Goal: Transaction & Acquisition: Purchase product/service

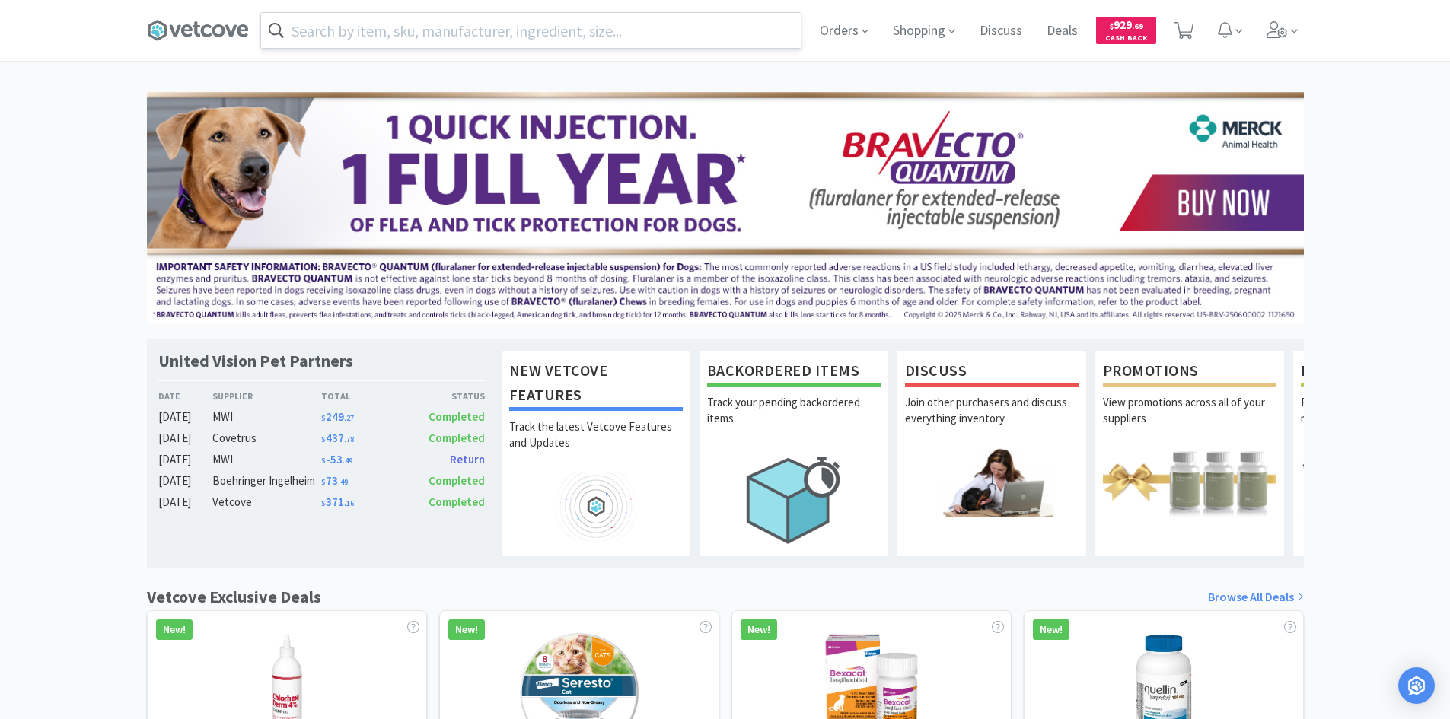
click at [469, 25] on input "text" at bounding box center [531, 30] width 540 height 35
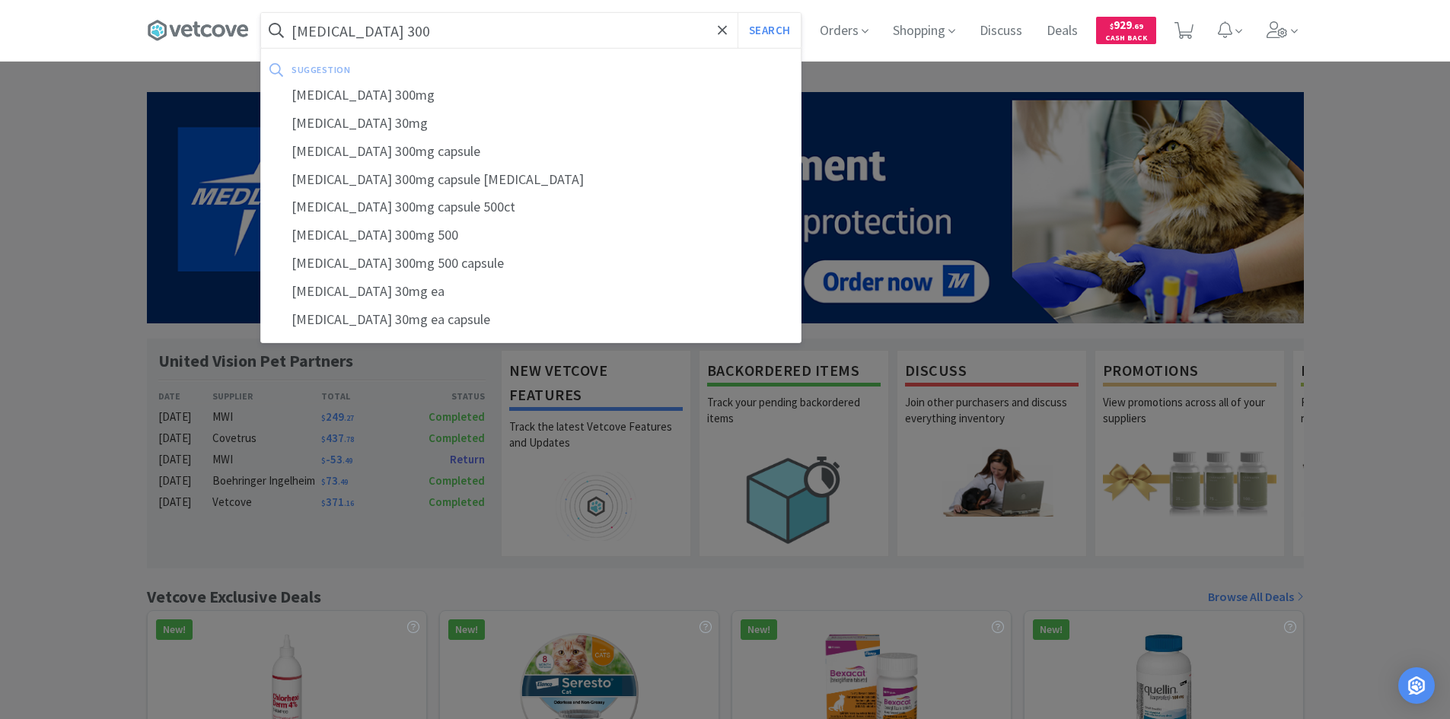
type input "[MEDICAL_DATA] 300"
click at [738, 13] on button "Search" at bounding box center [769, 30] width 63 height 35
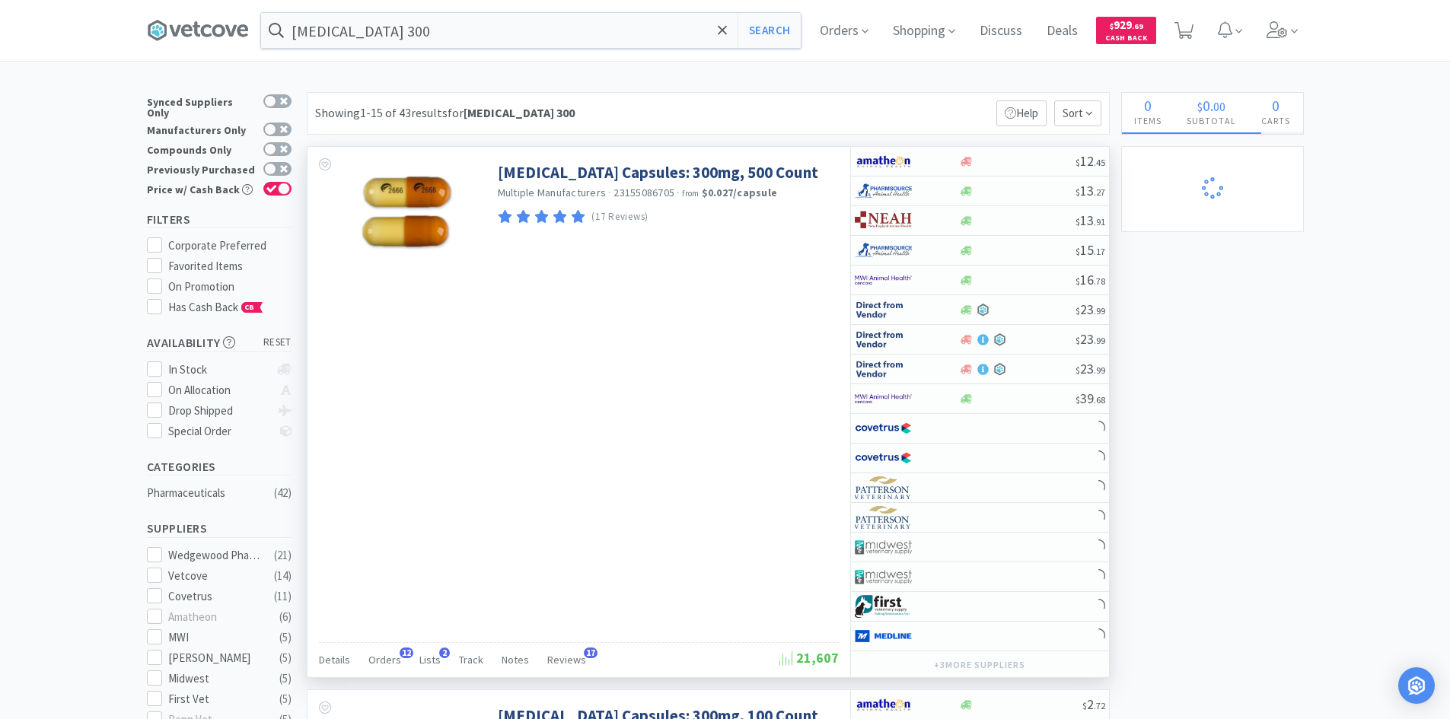
select select "2"
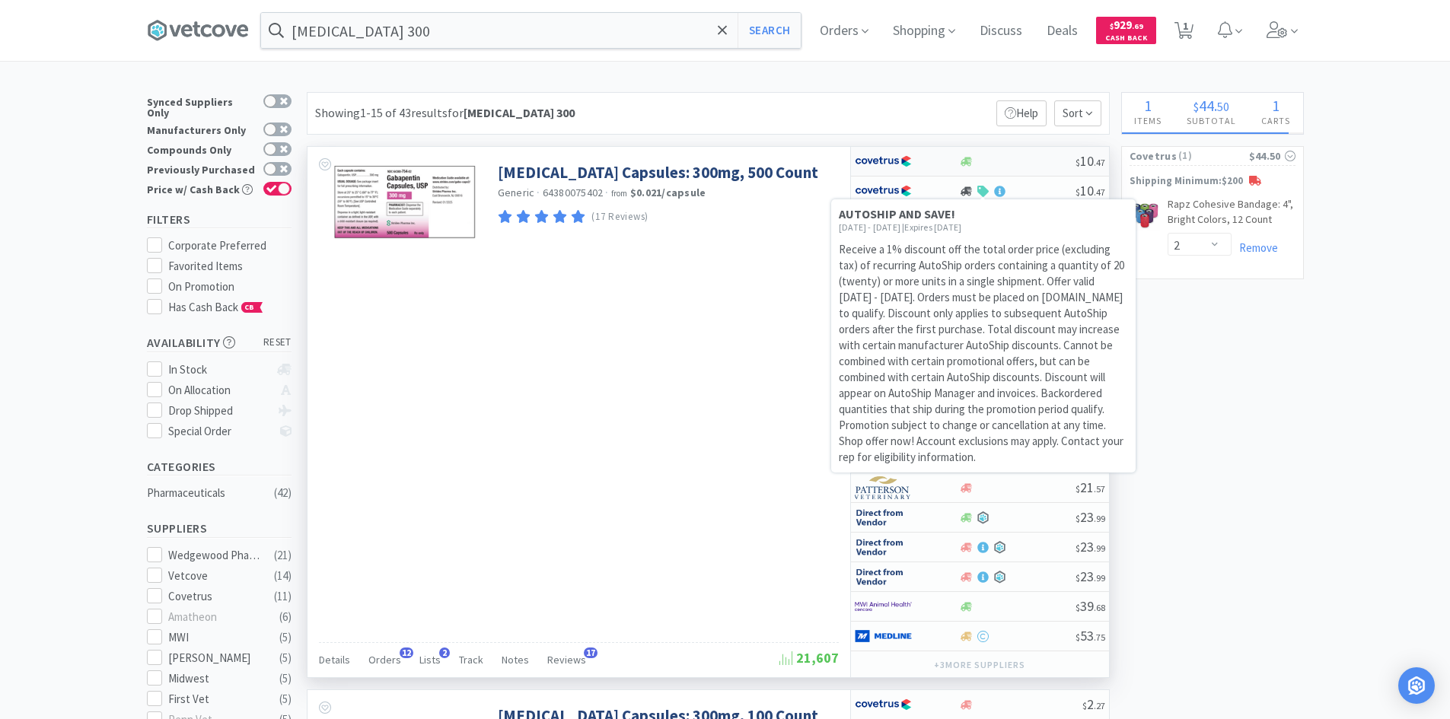
select select "2"
select select "3"
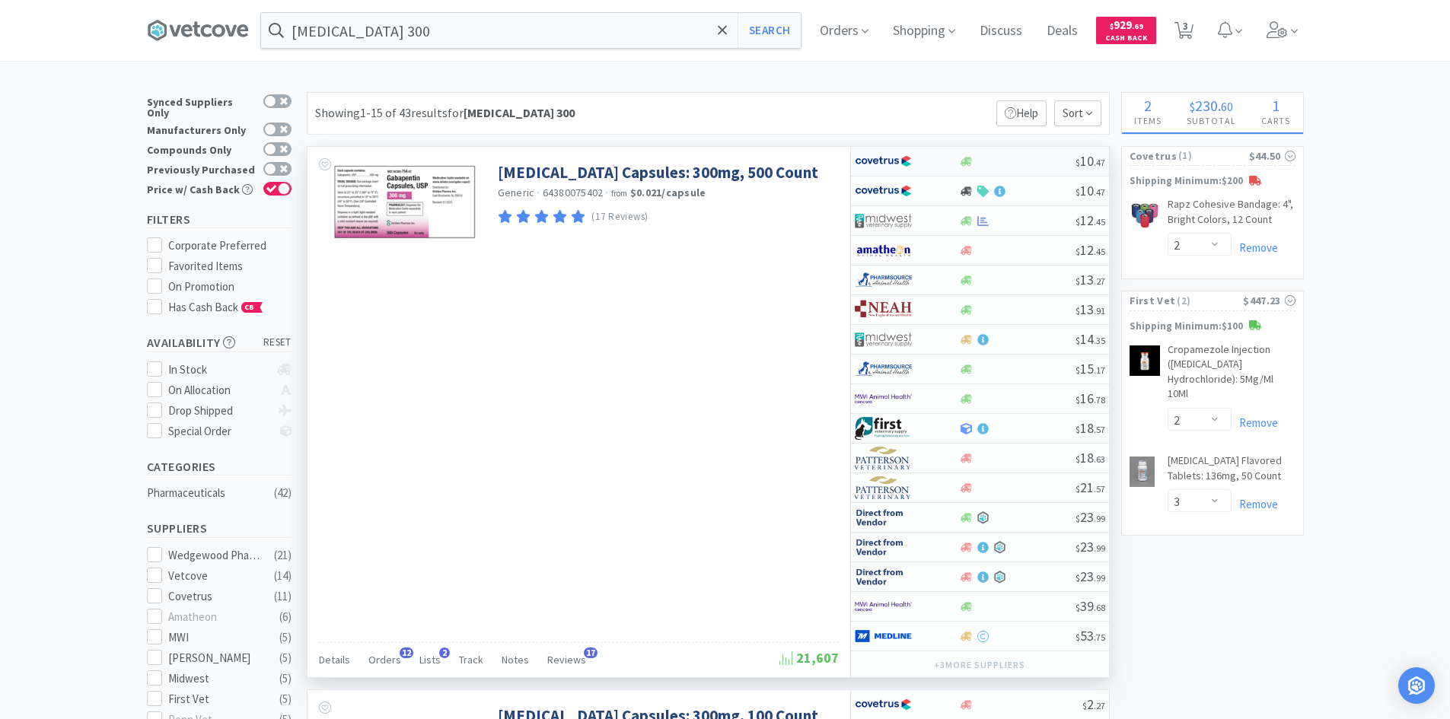
click at [1011, 163] on div at bounding box center [1017, 161] width 116 height 11
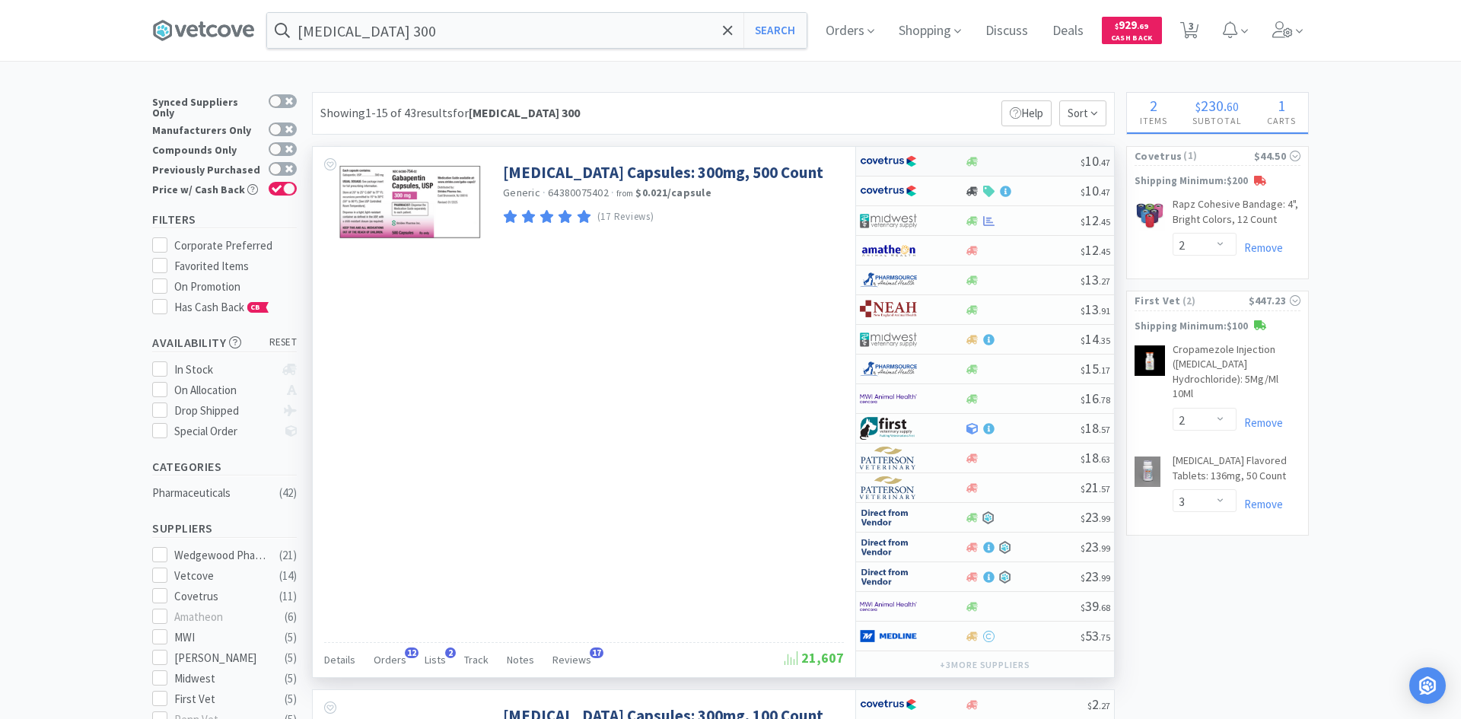
select select "1"
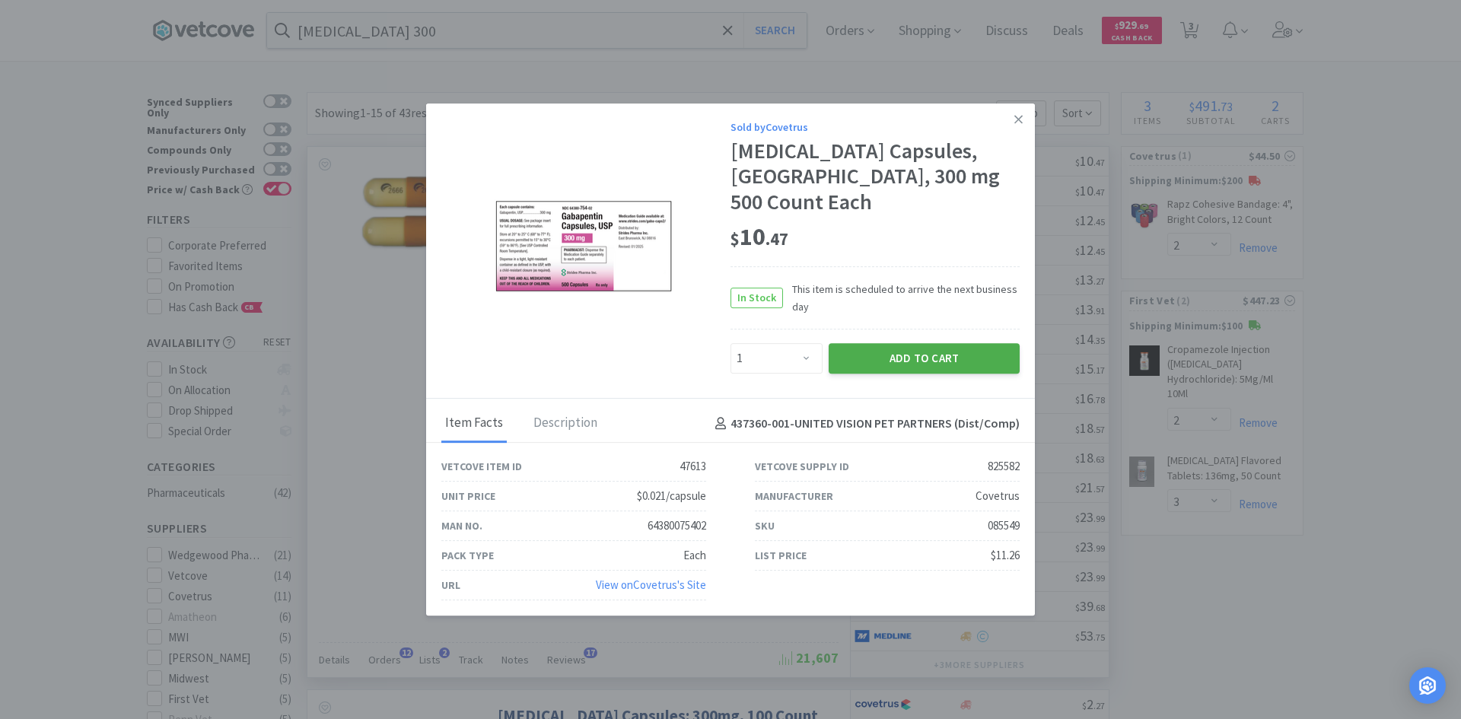
click at [881, 343] on button "Add to Cart" at bounding box center [924, 358] width 191 height 30
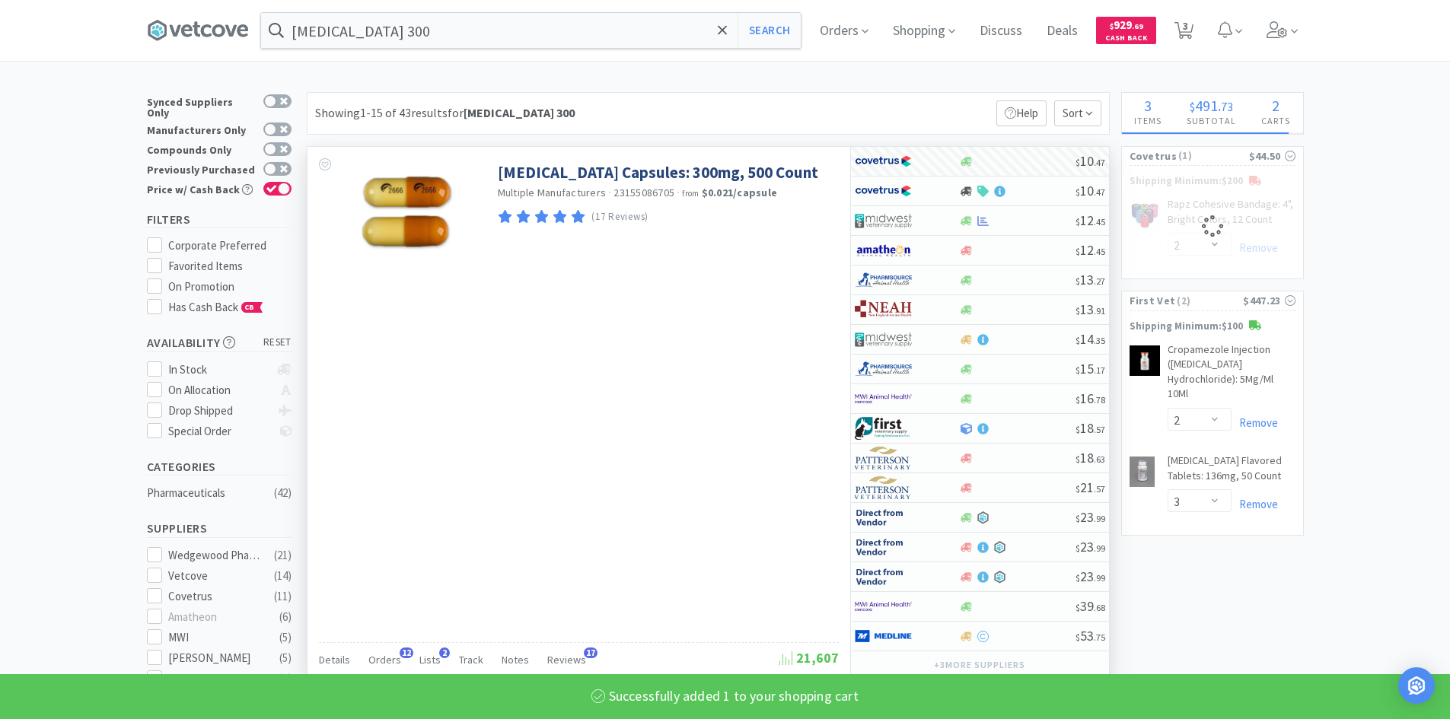
select select "1"
select select "2"
